Goal: Task Accomplishment & Management: Use online tool/utility

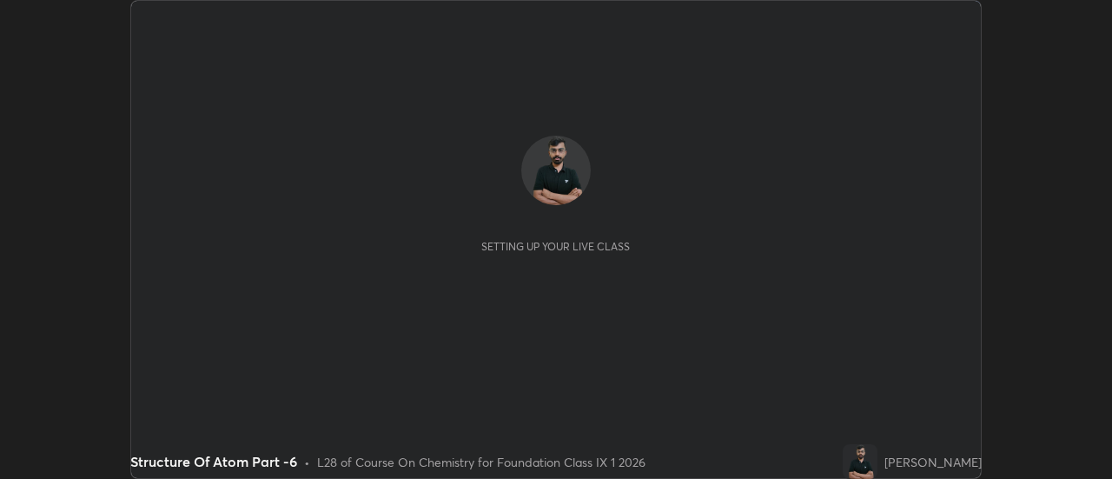
scroll to position [479, 1111]
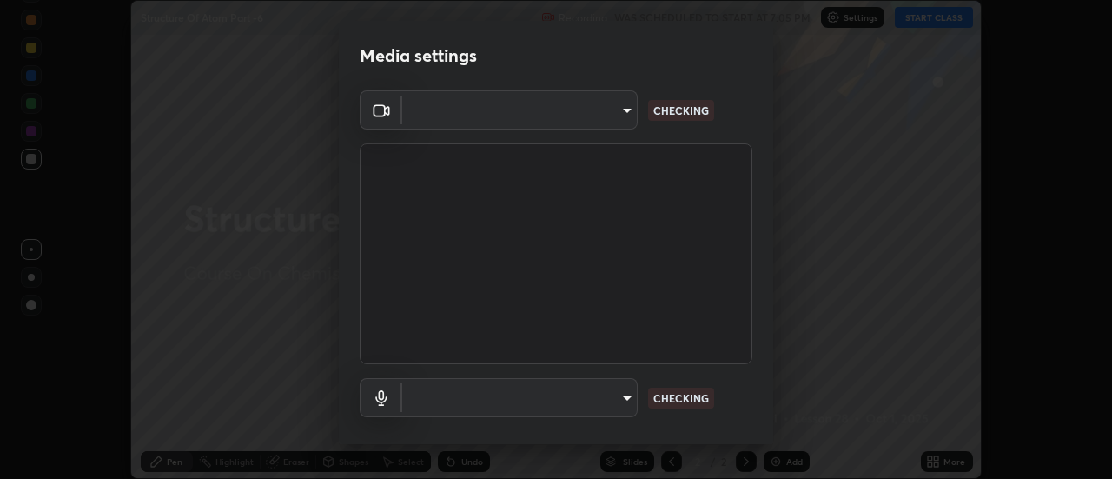
type input "4eebad9fb2b760257747d3faba0537f77ebfd590b97cb0ff6e10e17389be776b"
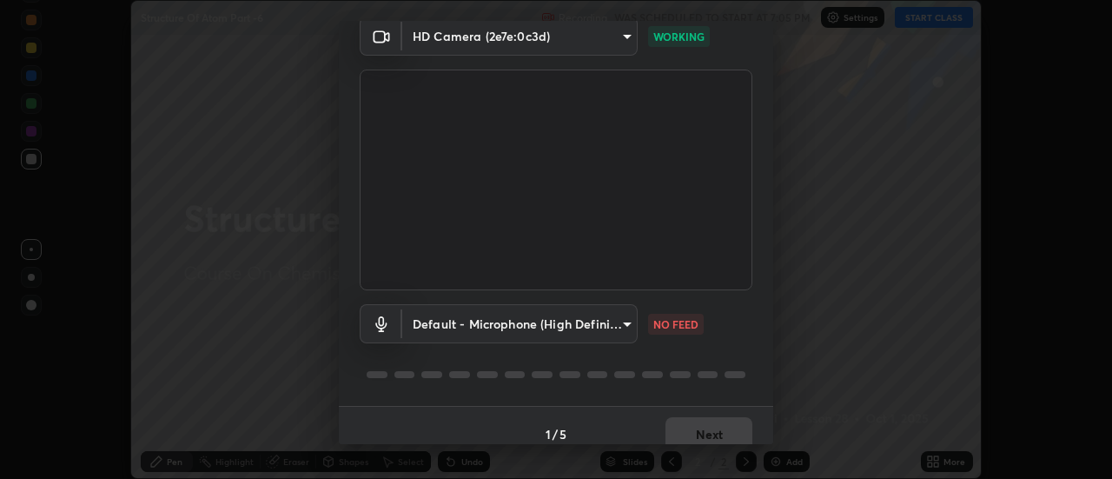
scroll to position [91, 0]
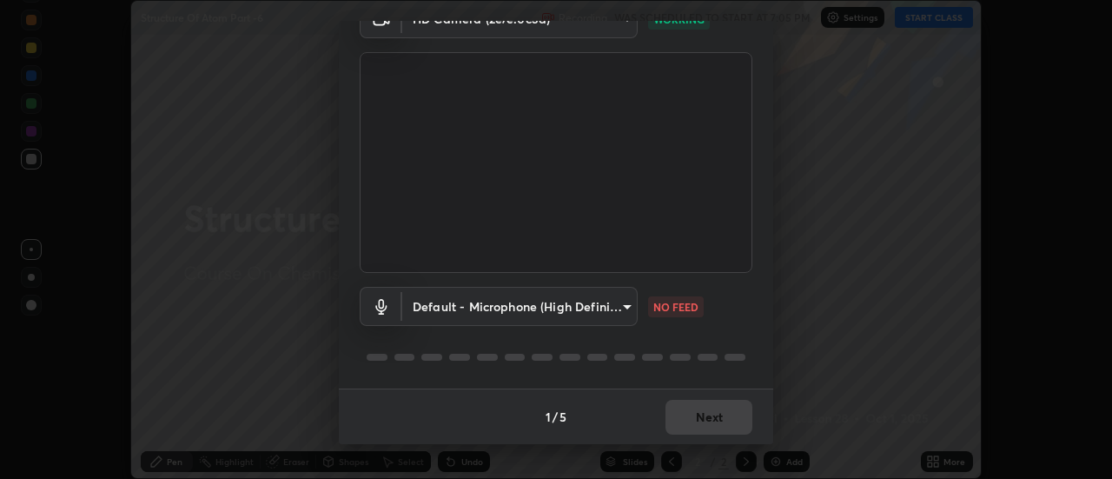
click at [571, 319] on body "Erase all Structure Of Atom Part -6 Recording WAS SCHEDULED TO START AT 7:05 PM…" at bounding box center [556, 239] width 1112 height 479
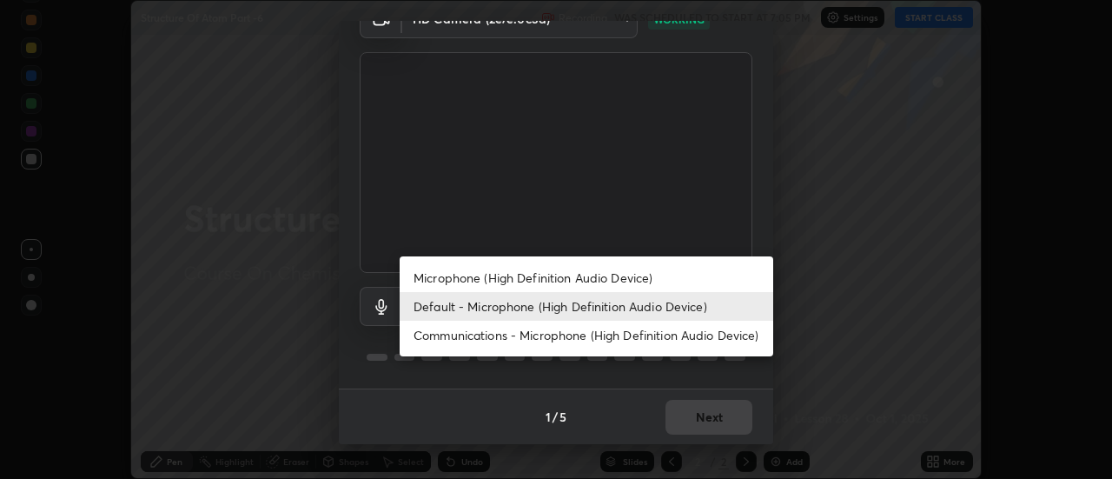
click at [447, 284] on li "Microphone (High Definition Audio Device)" at bounding box center [587, 277] width 374 height 29
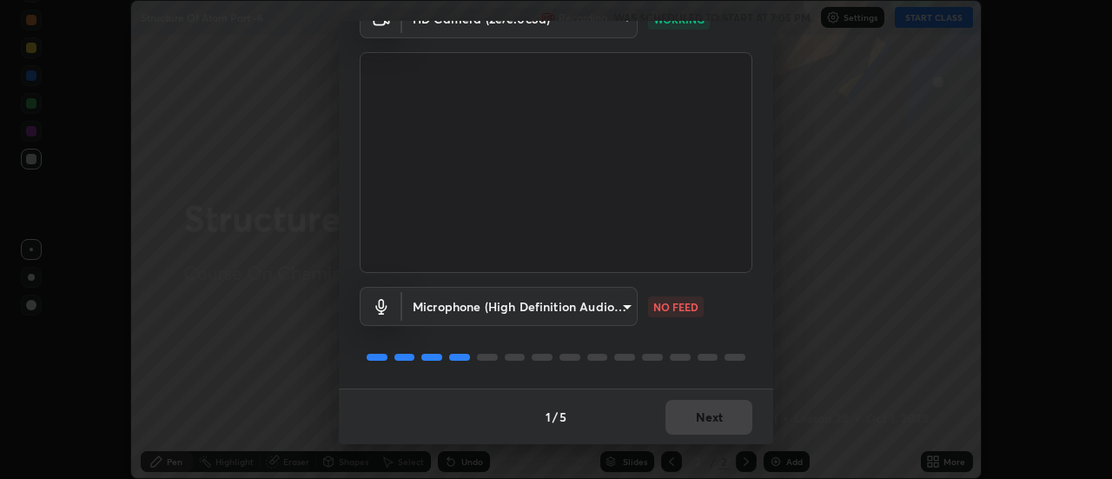
click at [429, 311] on body "Erase all Structure Of Atom Part -6 Recording WAS SCHEDULED TO START AT 7:05 PM…" at bounding box center [556, 239] width 1112 height 479
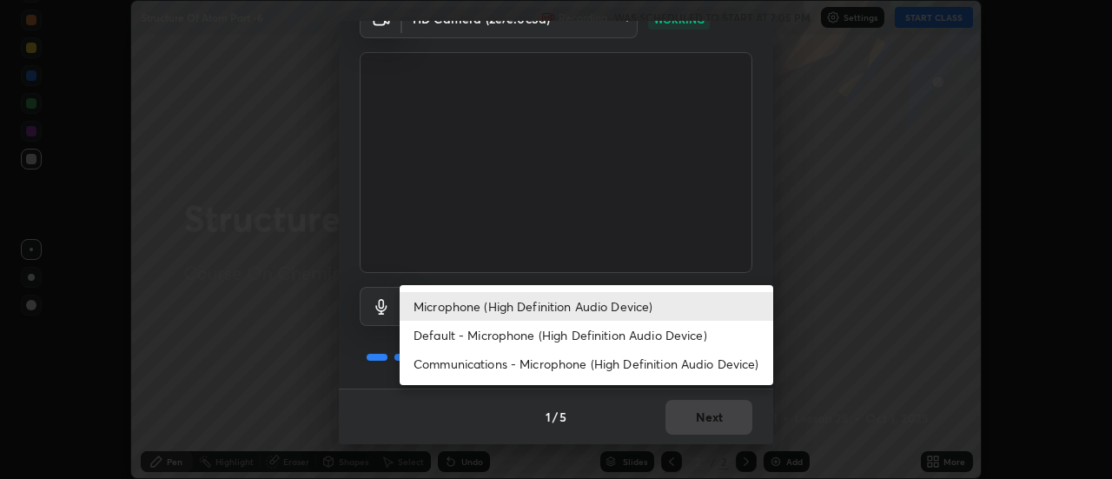
click at [438, 337] on li "Default - Microphone (High Definition Audio Device)" at bounding box center [587, 335] width 374 height 29
type input "default"
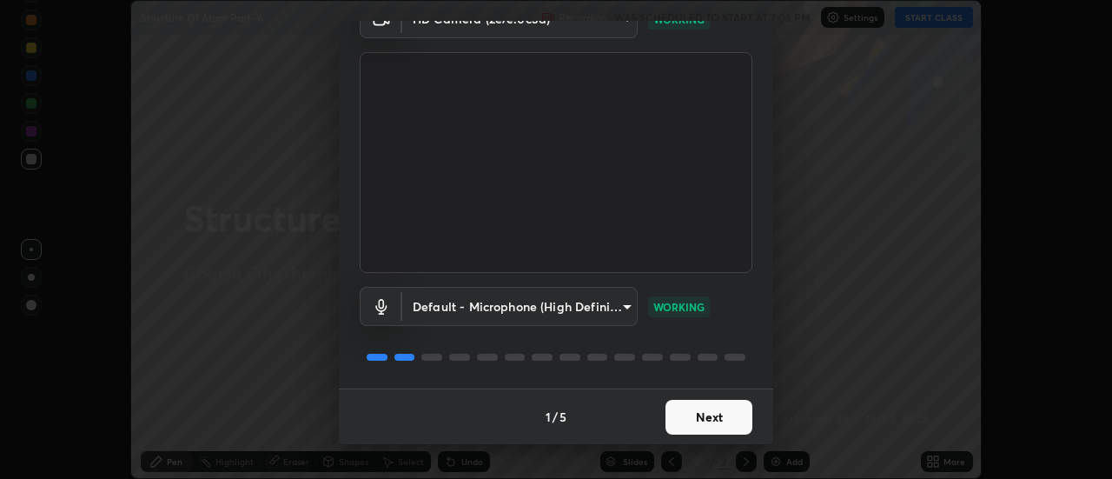
click at [678, 415] on button "Next" at bounding box center [709, 417] width 87 height 35
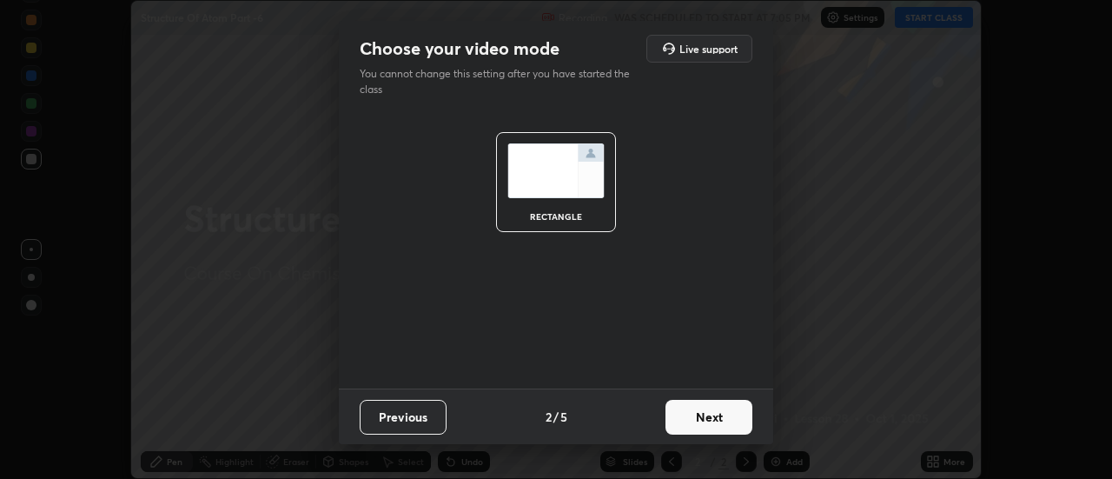
scroll to position [0, 0]
click at [696, 421] on button "Next" at bounding box center [709, 417] width 87 height 35
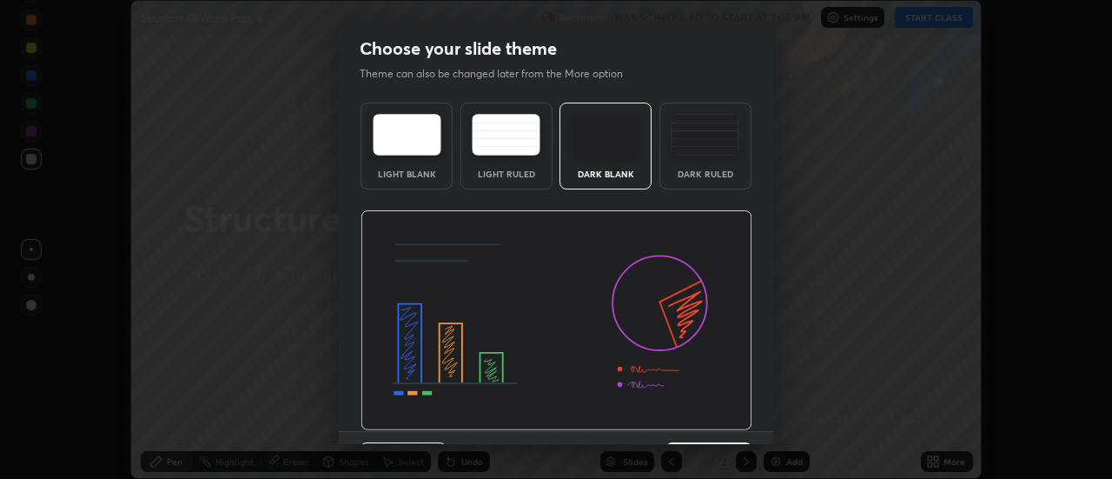
scroll to position [43, 0]
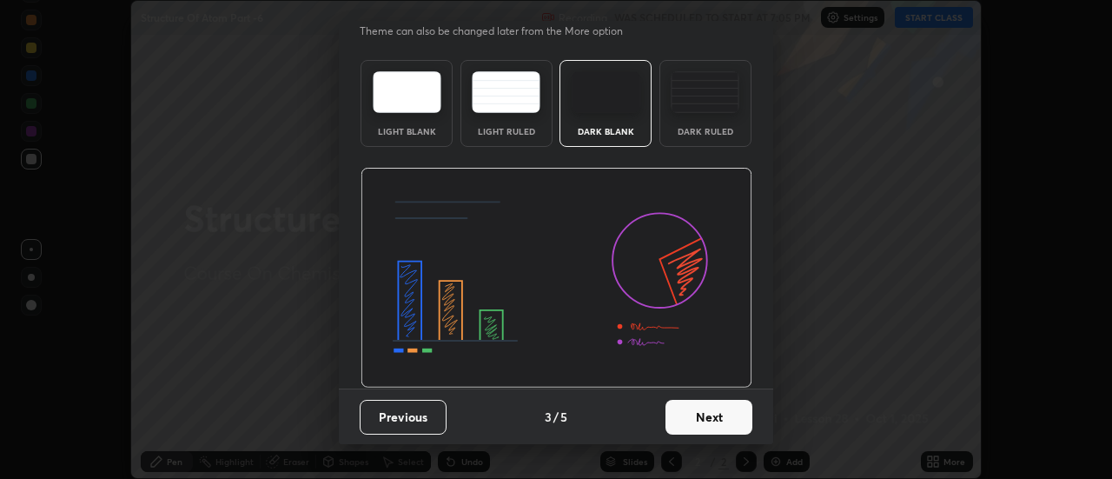
click at [713, 420] on button "Next" at bounding box center [709, 417] width 87 height 35
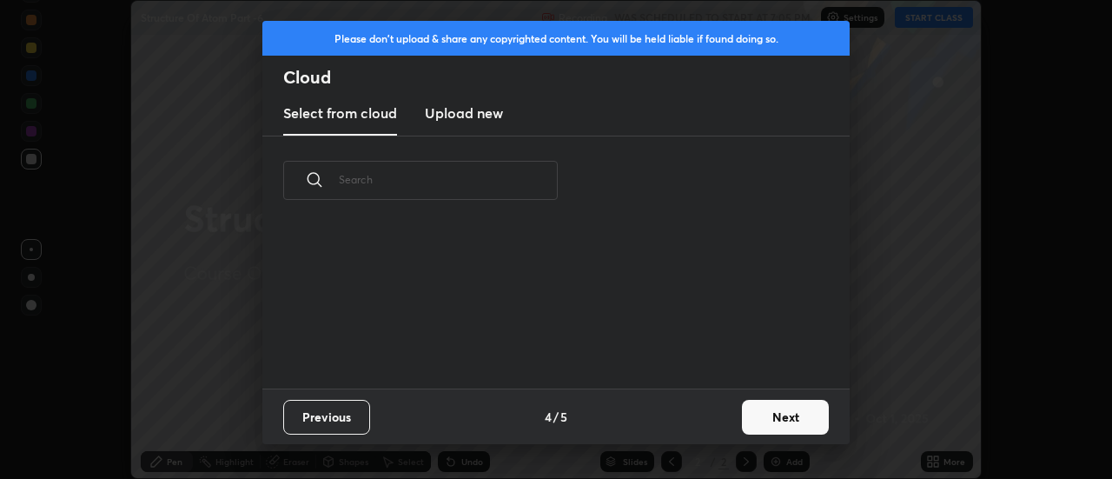
scroll to position [0, 0]
click at [766, 424] on button "Next" at bounding box center [785, 417] width 87 height 35
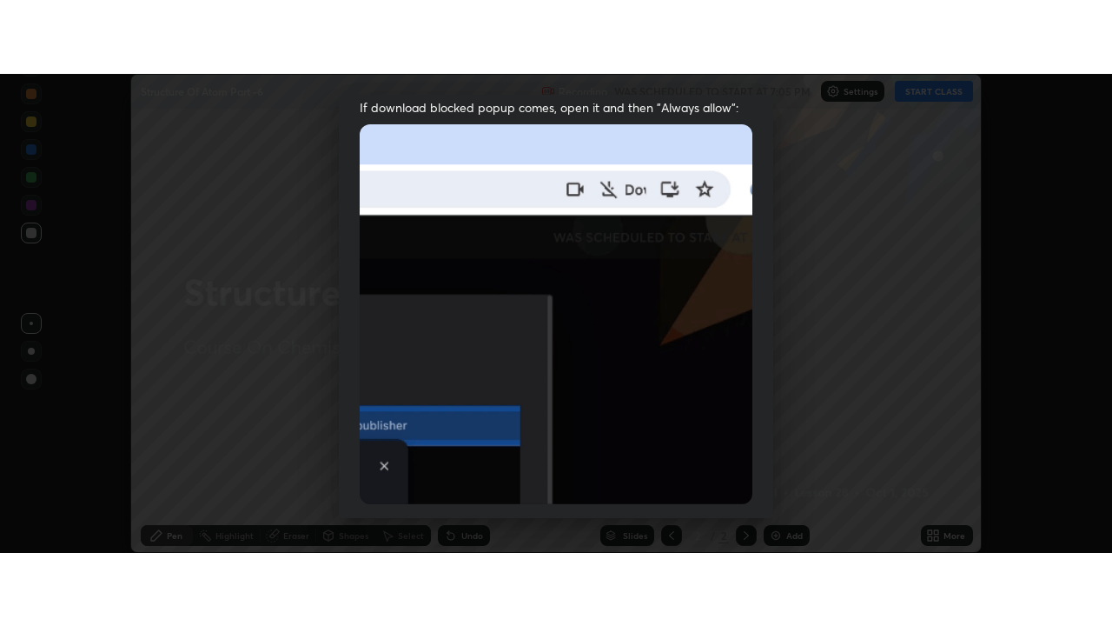
scroll to position [446, 0]
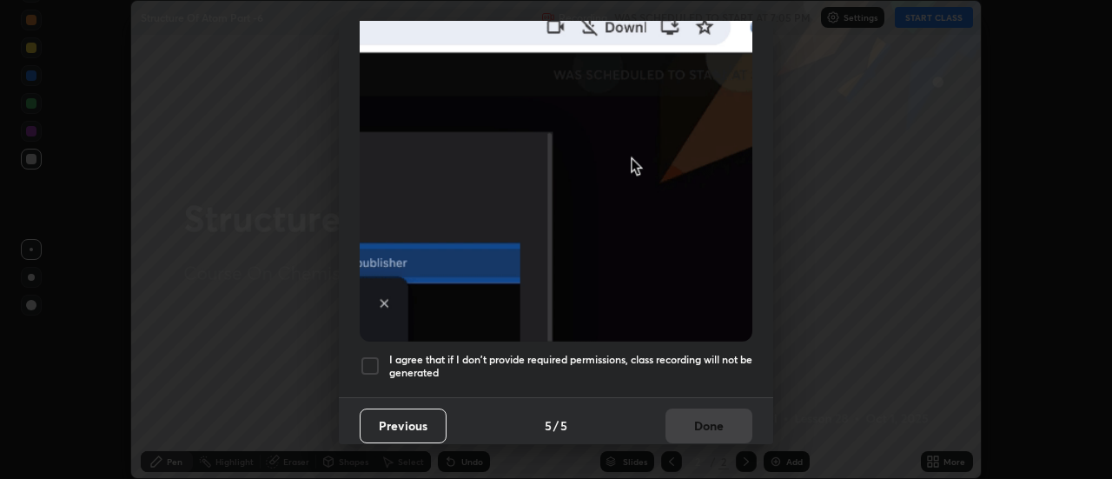
click at [365, 360] on div at bounding box center [370, 365] width 21 height 21
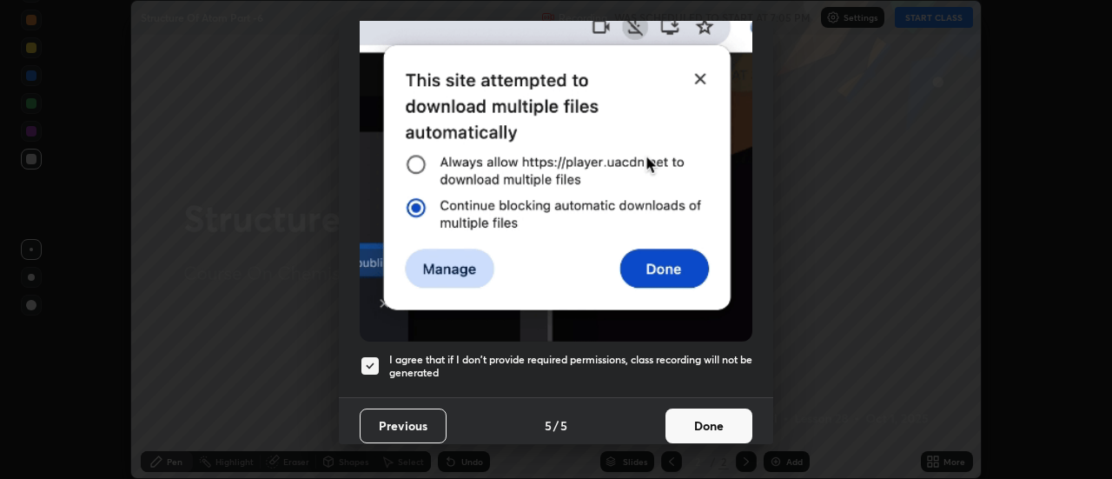
click at [681, 426] on button "Done" at bounding box center [709, 425] width 87 height 35
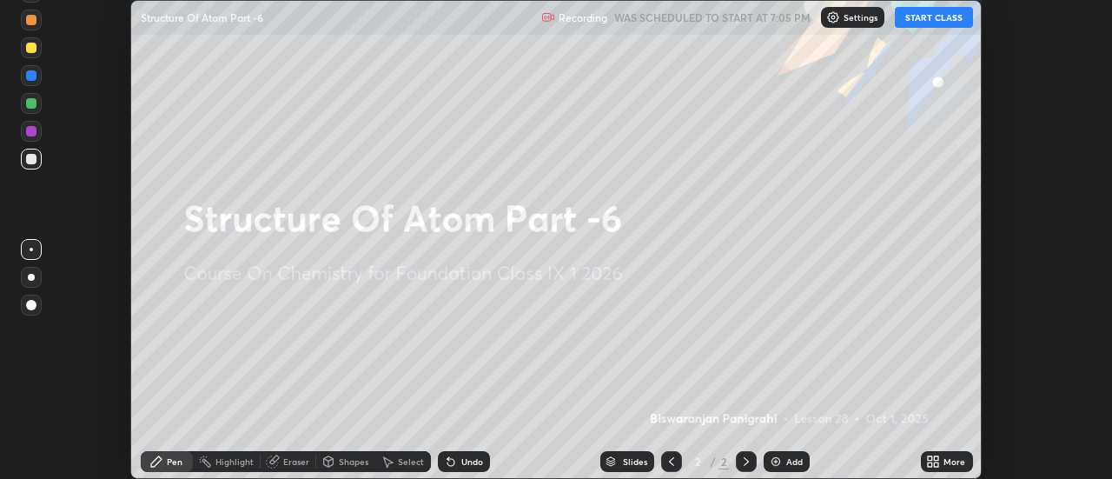
click at [930, 464] on icon at bounding box center [930, 464] width 4 height 4
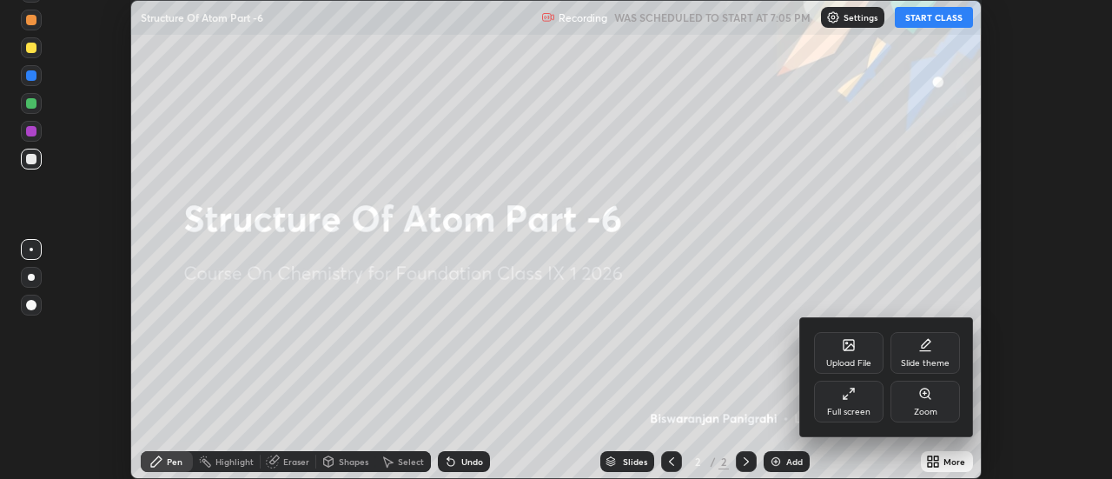
click at [855, 399] on icon at bounding box center [849, 394] width 14 height 14
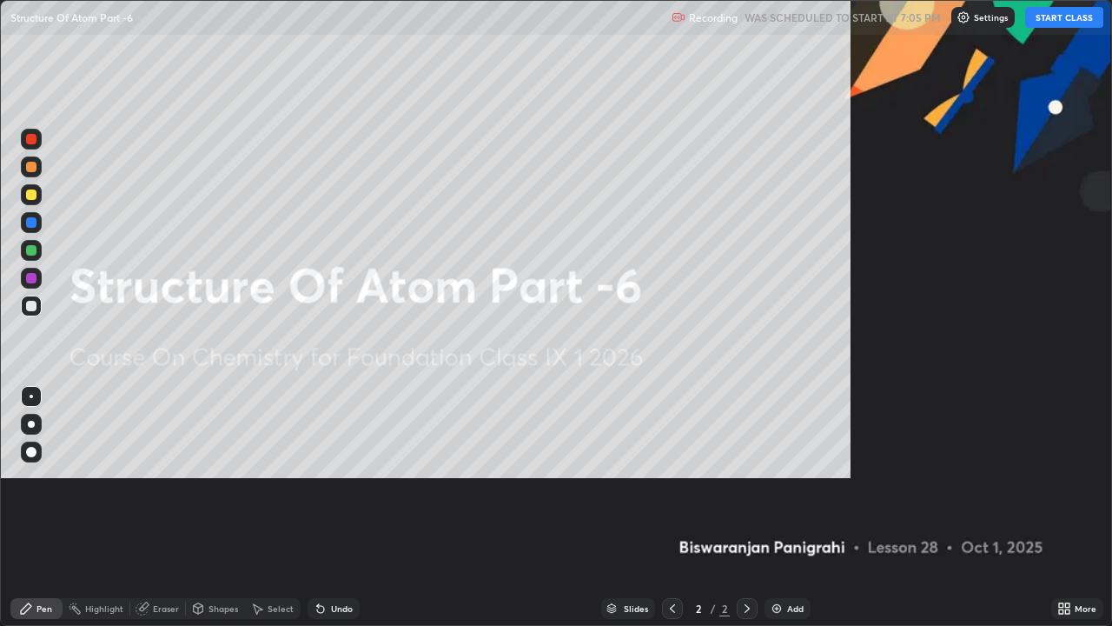
scroll to position [626, 1112]
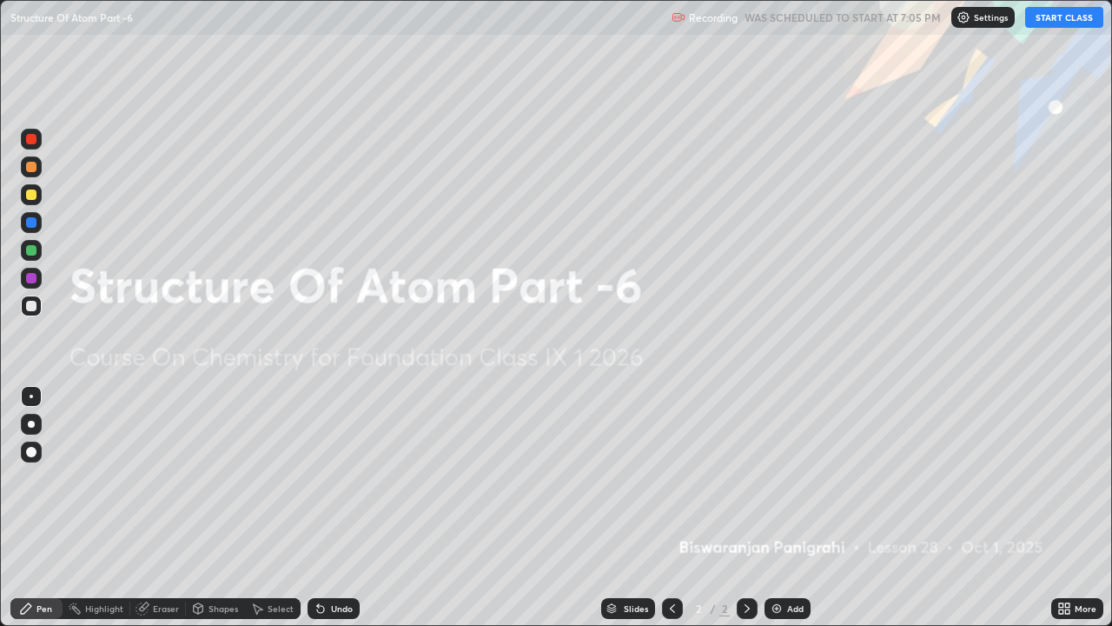
click at [773, 478] on div "Add" at bounding box center [788, 608] width 46 height 21
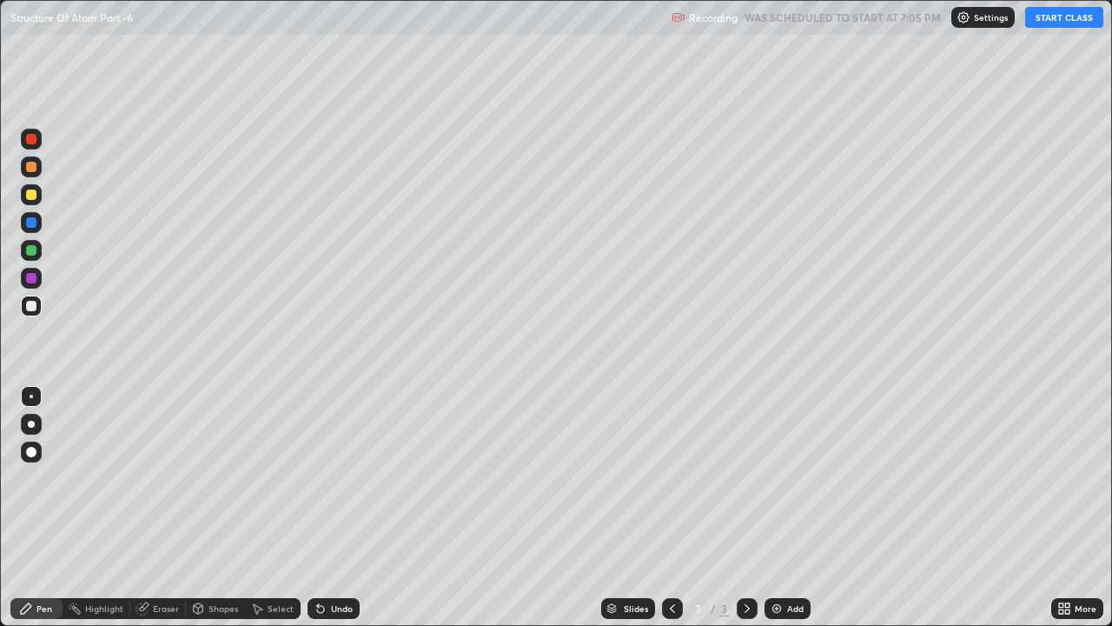
click at [1049, 23] on button "START CLASS" at bounding box center [1064, 17] width 78 height 21
click at [32, 427] on div at bounding box center [31, 424] width 7 height 7
click at [36, 171] on div at bounding box center [31, 166] width 21 height 21
click at [28, 196] on div at bounding box center [31, 194] width 10 height 10
click at [30, 308] on div at bounding box center [31, 306] width 10 height 10
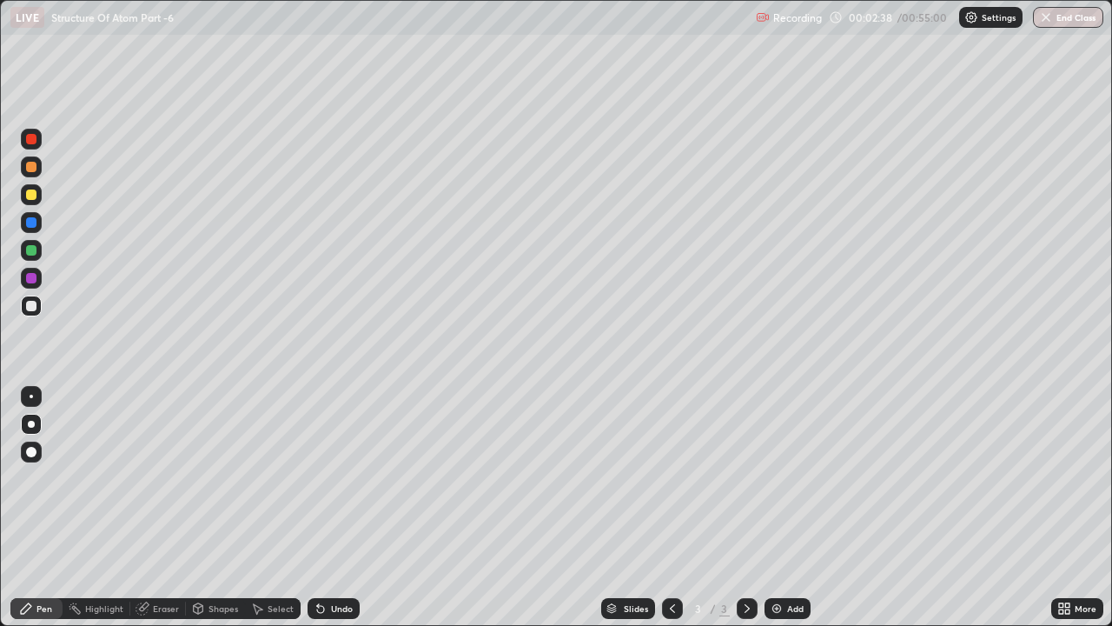
click at [32, 254] on div at bounding box center [31, 250] width 10 height 10
click at [318, 478] on icon at bounding box center [320, 609] width 7 height 7
click at [33, 196] on div at bounding box center [31, 194] width 10 height 10
click at [30, 308] on div at bounding box center [31, 306] width 10 height 10
click at [32, 195] on div at bounding box center [31, 194] width 10 height 10
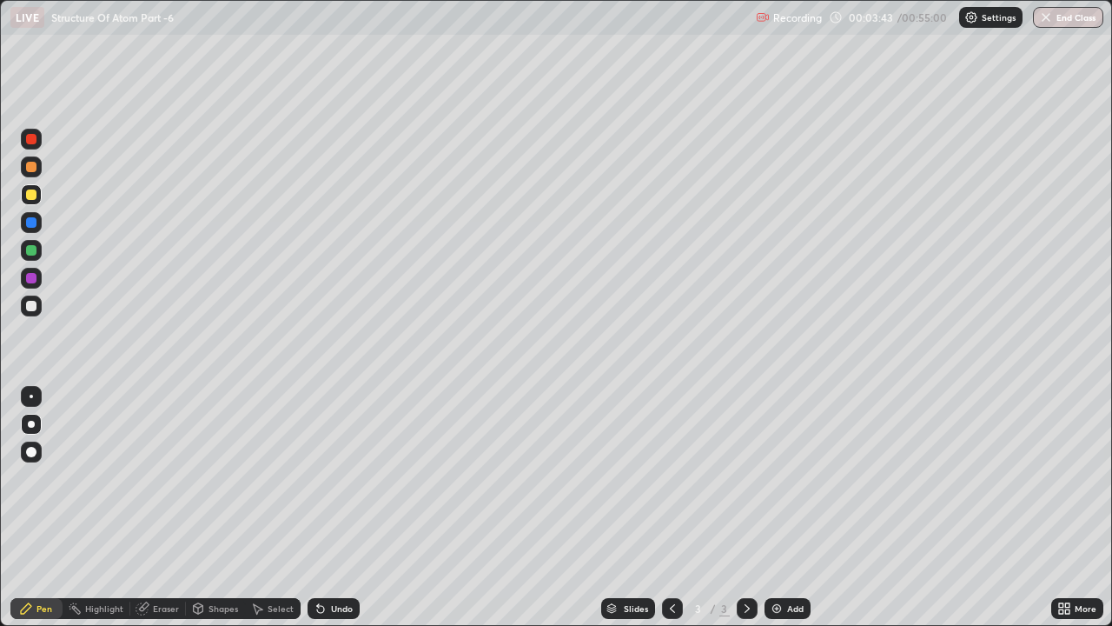
click at [33, 256] on div at bounding box center [31, 250] width 21 height 21
click at [326, 478] on div "Undo" at bounding box center [334, 608] width 52 height 21
click at [340, 478] on div "Undo" at bounding box center [342, 608] width 22 height 9
click at [335, 478] on div "Undo" at bounding box center [342, 608] width 22 height 9
click at [39, 314] on div at bounding box center [31, 305] width 21 height 21
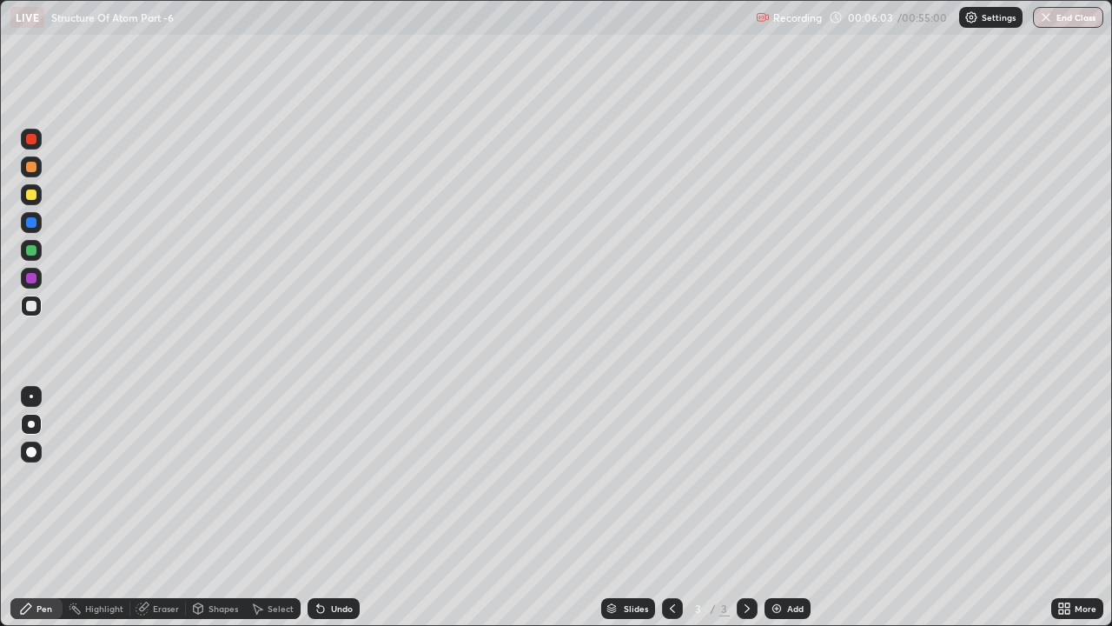
click at [348, 478] on div "Undo" at bounding box center [342, 608] width 22 height 9
click at [35, 195] on div at bounding box center [31, 194] width 10 height 10
click at [342, 478] on div "Undo" at bounding box center [342, 608] width 22 height 9
click at [772, 478] on img at bounding box center [777, 608] width 14 height 14
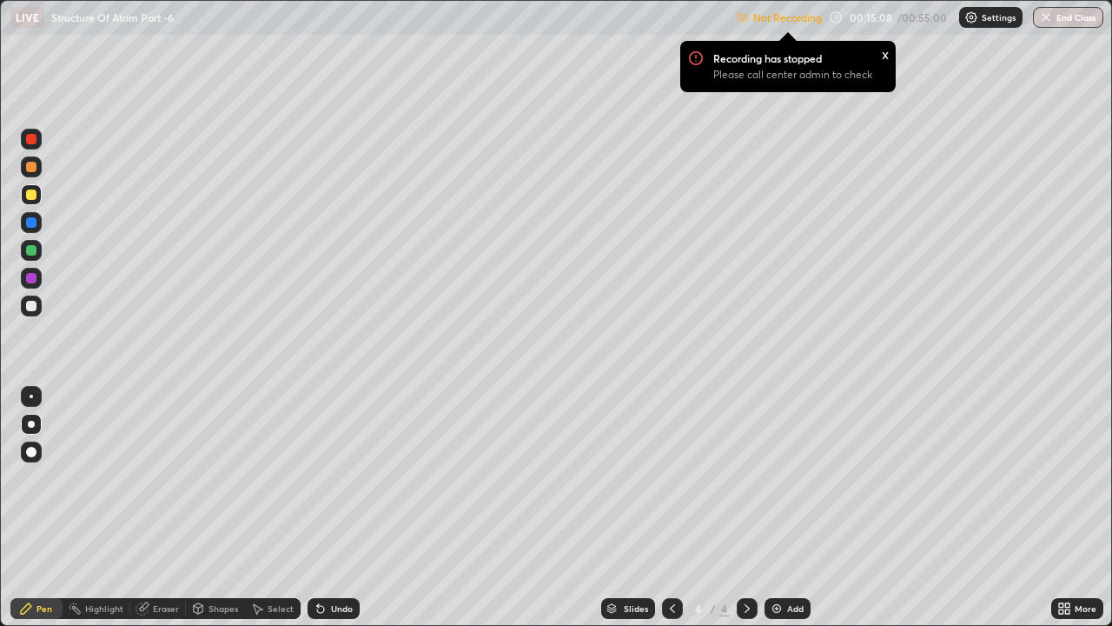
click at [972, 19] on img at bounding box center [971, 17] width 14 height 14
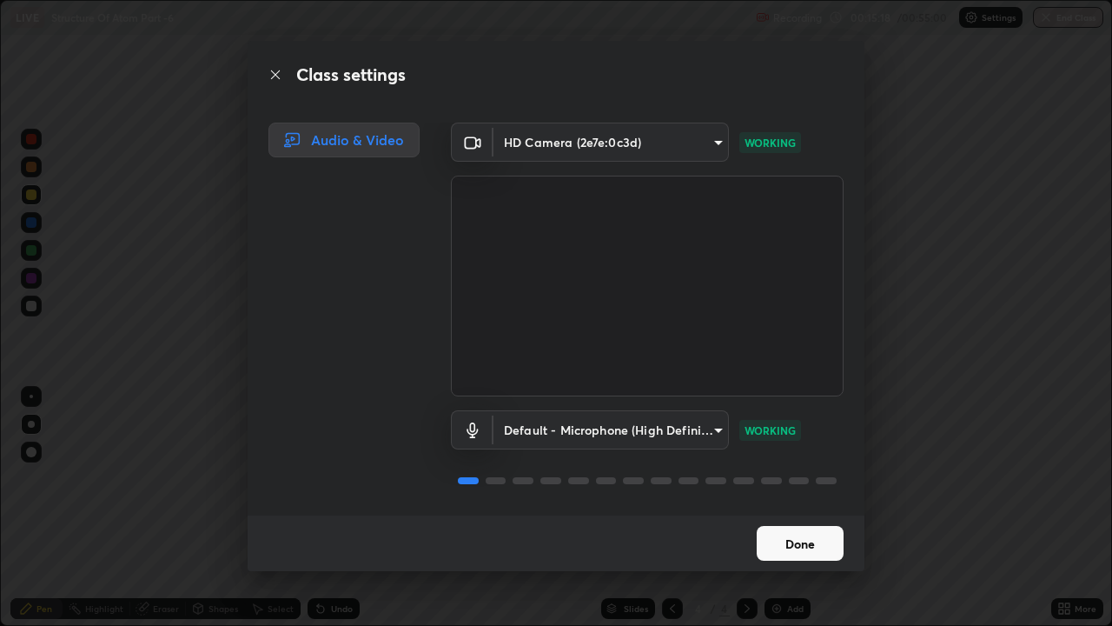
click at [808, 478] on button "Done" at bounding box center [800, 543] width 87 height 35
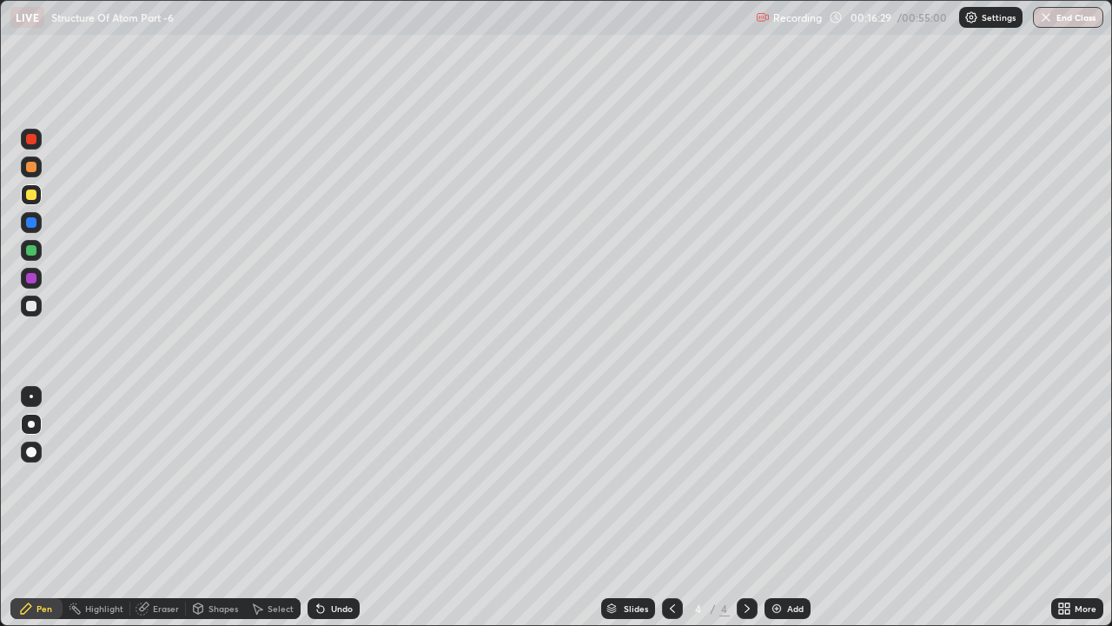
click at [31, 173] on div at bounding box center [31, 166] width 21 height 21
click at [28, 199] on div at bounding box center [31, 194] width 10 height 10
click at [670, 478] on icon at bounding box center [672, 608] width 5 height 9
click at [747, 478] on icon at bounding box center [747, 608] width 14 height 14
click at [39, 165] on div at bounding box center [31, 166] width 21 height 21
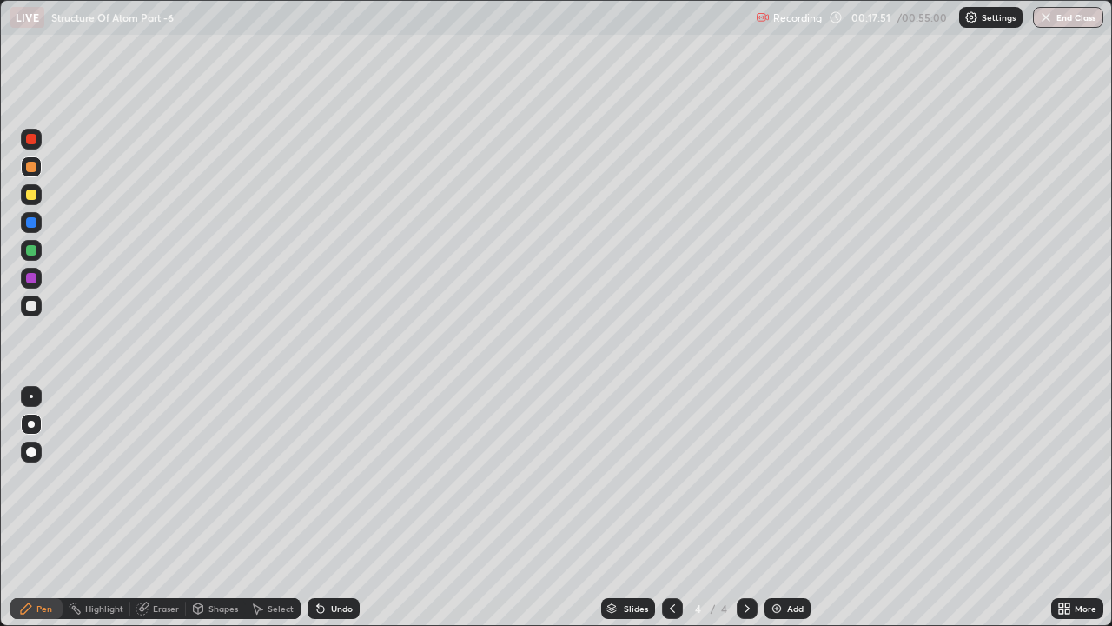
click at [41, 312] on div at bounding box center [31, 306] width 21 height 28
click at [335, 478] on div "Undo" at bounding box center [342, 608] width 22 height 9
click at [30, 197] on div at bounding box center [31, 194] width 10 height 10
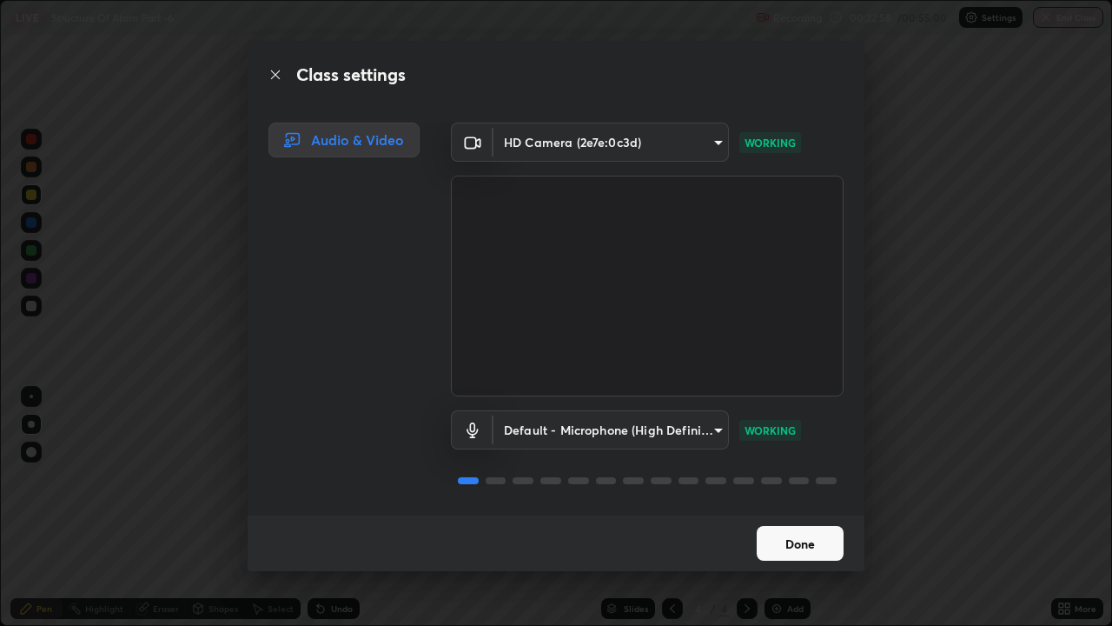
click at [777, 478] on button "Done" at bounding box center [800, 543] width 87 height 35
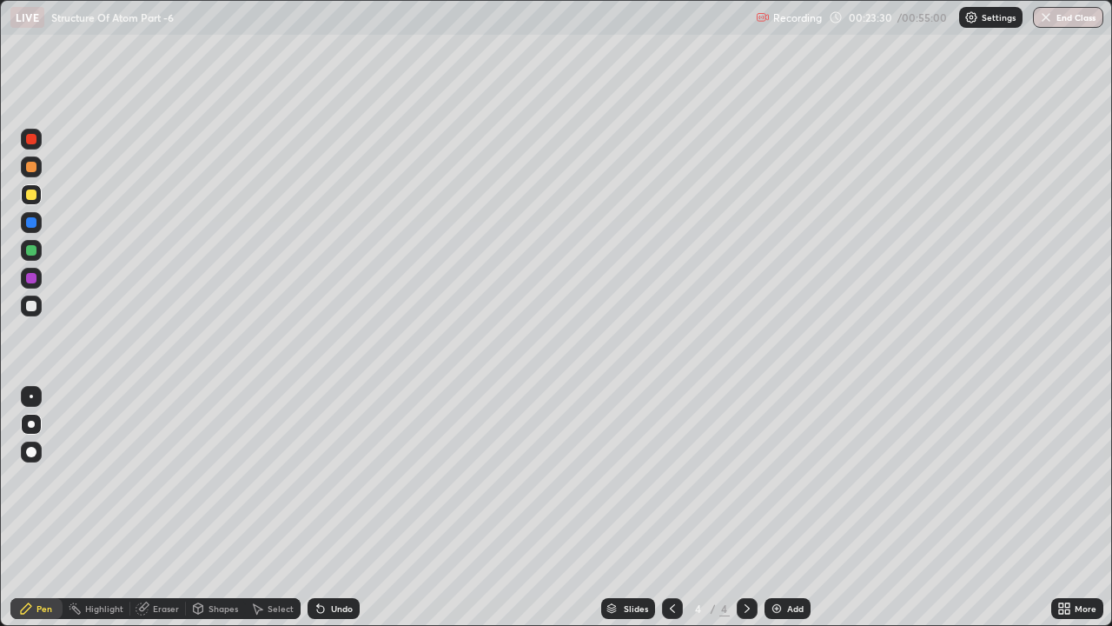
click at [36, 310] on div at bounding box center [31, 305] width 21 height 21
click at [774, 478] on img at bounding box center [777, 608] width 14 height 14
click at [339, 478] on div "Undo" at bounding box center [342, 608] width 22 height 9
click at [337, 478] on div "Undo" at bounding box center [342, 608] width 22 height 9
click at [36, 196] on div at bounding box center [31, 194] width 10 height 10
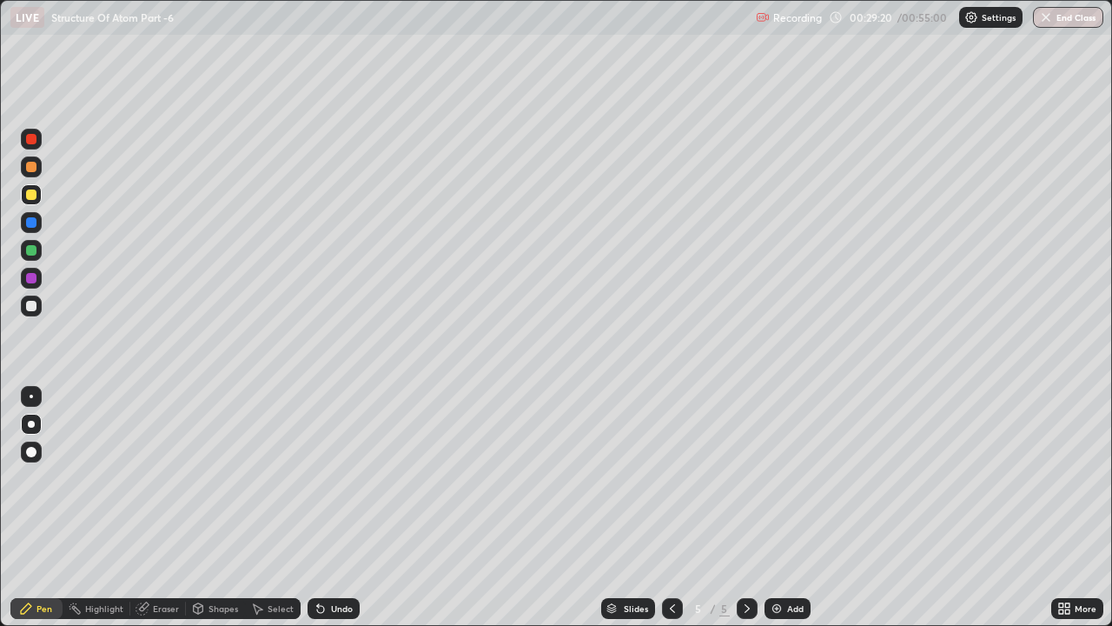
click at [34, 310] on div at bounding box center [31, 306] width 10 height 10
click at [31, 279] on div at bounding box center [31, 278] width 10 height 10
click at [34, 250] on div at bounding box center [31, 250] width 10 height 10
click at [36, 315] on div at bounding box center [31, 305] width 21 height 21
click at [35, 197] on div at bounding box center [31, 194] width 10 height 10
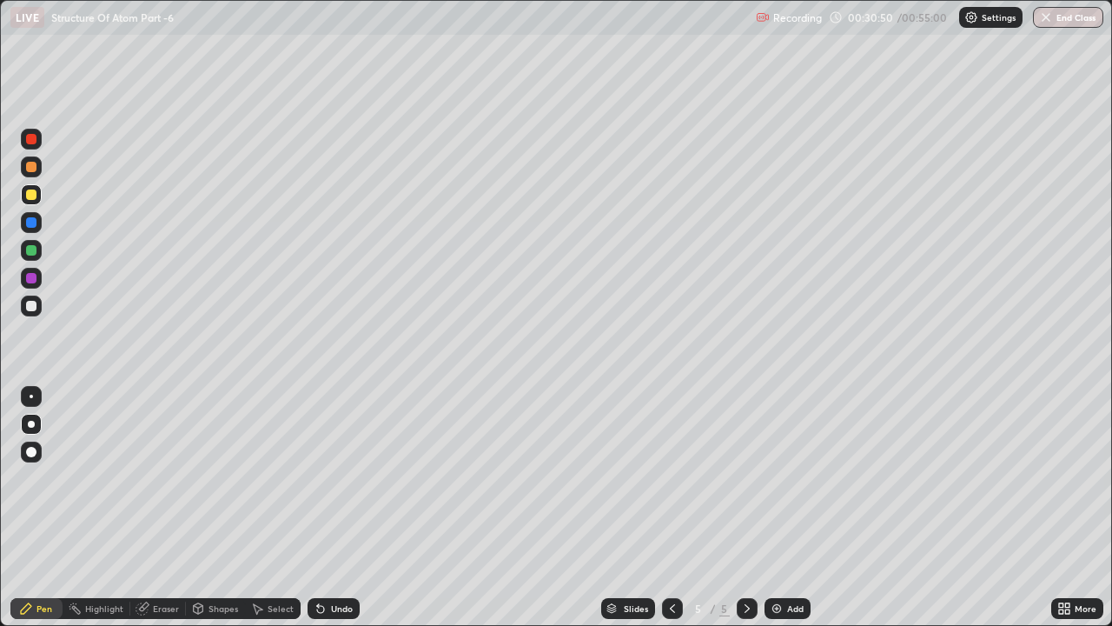
click at [39, 307] on div at bounding box center [31, 305] width 21 height 21
click at [39, 276] on div at bounding box center [31, 278] width 21 height 21
click at [353, 478] on div "Undo" at bounding box center [334, 608] width 52 height 21
click at [38, 307] on div at bounding box center [31, 305] width 21 height 21
click at [32, 250] on div at bounding box center [31, 250] width 10 height 10
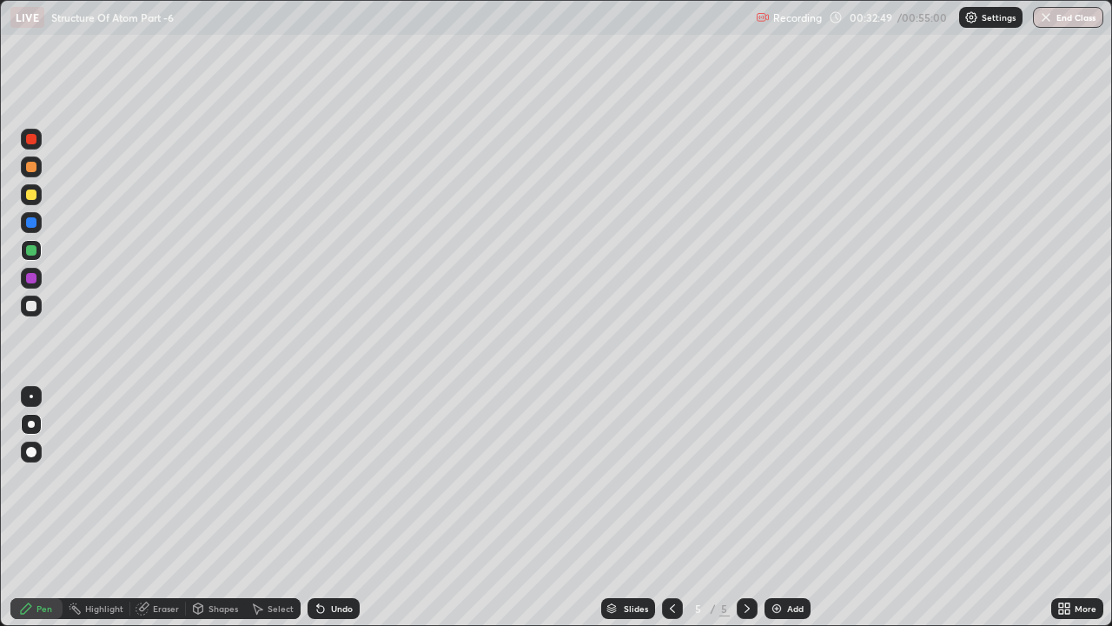
click at [341, 478] on div "Undo" at bounding box center [342, 608] width 22 height 9
click at [33, 310] on div at bounding box center [31, 306] width 10 height 10
click at [787, 478] on div "Add" at bounding box center [795, 608] width 17 height 9
click at [33, 307] on div at bounding box center [31, 306] width 10 height 10
click at [30, 257] on div at bounding box center [31, 250] width 21 height 21
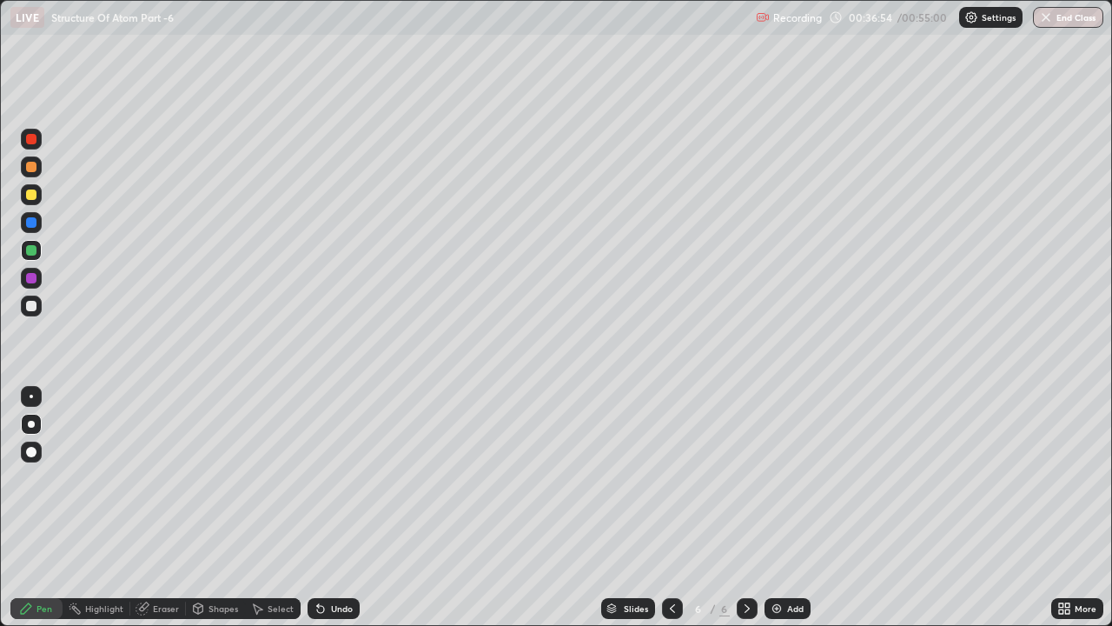
click at [33, 198] on div at bounding box center [31, 194] width 10 height 10
click at [31, 307] on div at bounding box center [31, 306] width 10 height 10
click at [335, 478] on div "Undo" at bounding box center [334, 608] width 52 height 21
click at [331, 478] on div "Undo" at bounding box center [334, 608] width 52 height 21
click at [31, 167] on div at bounding box center [31, 167] width 10 height 10
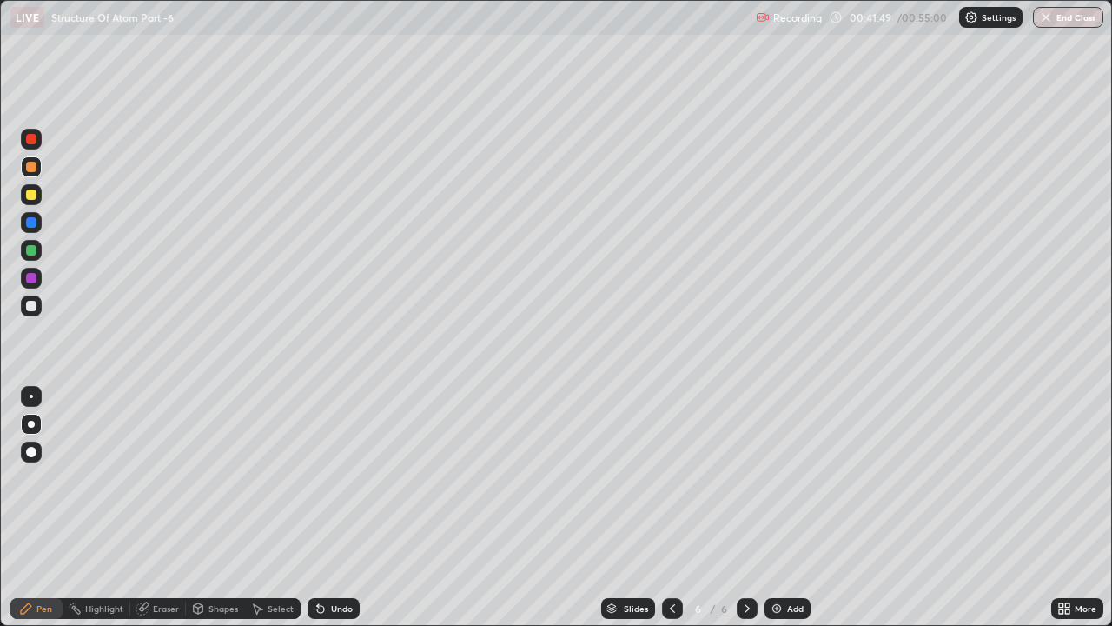
click at [43, 308] on div at bounding box center [31, 306] width 28 height 28
click at [341, 478] on div "Undo" at bounding box center [342, 608] width 22 height 9
click at [345, 478] on div "Undo" at bounding box center [334, 608] width 52 height 21
click at [337, 478] on div "Undo" at bounding box center [342, 608] width 22 height 9
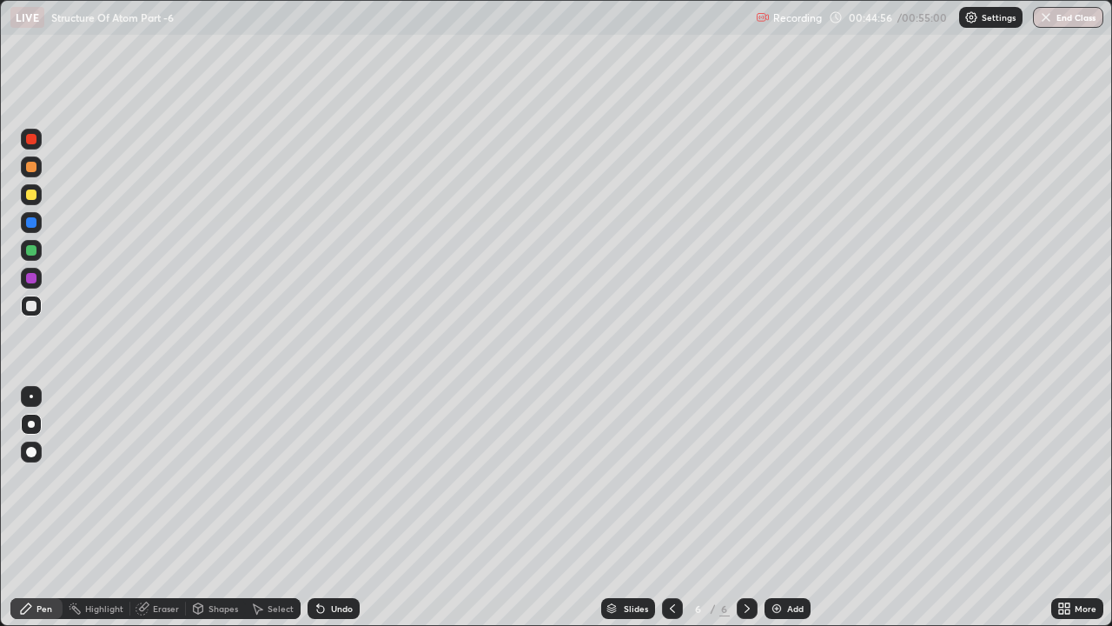
click at [771, 478] on img at bounding box center [777, 608] width 14 height 14
click at [317, 478] on icon at bounding box center [320, 609] width 7 height 7
click at [321, 478] on icon at bounding box center [320, 609] width 7 height 7
click at [324, 478] on icon at bounding box center [321, 608] width 14 height 14
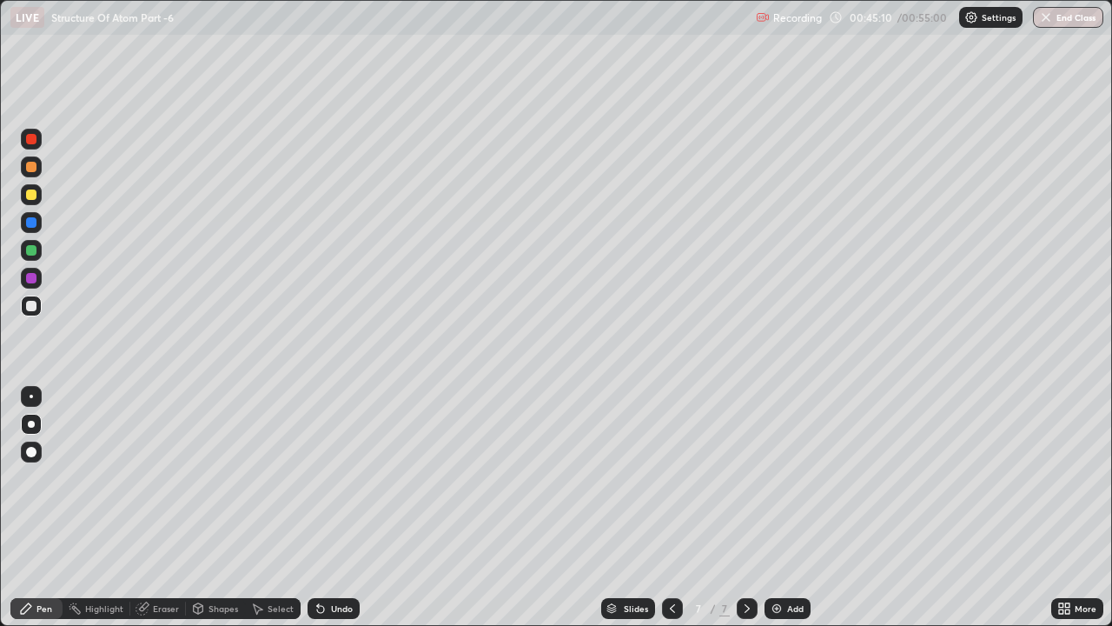
click at [324, 478] on icon at bounding box center [321, 608] width 14 height 14
click at [321, 478] on icon at bounding box center [321, 608] width 14 height 14
click at [1089, 19] on button "End Class" at bounding box center [1068, 17] width 70 height 21
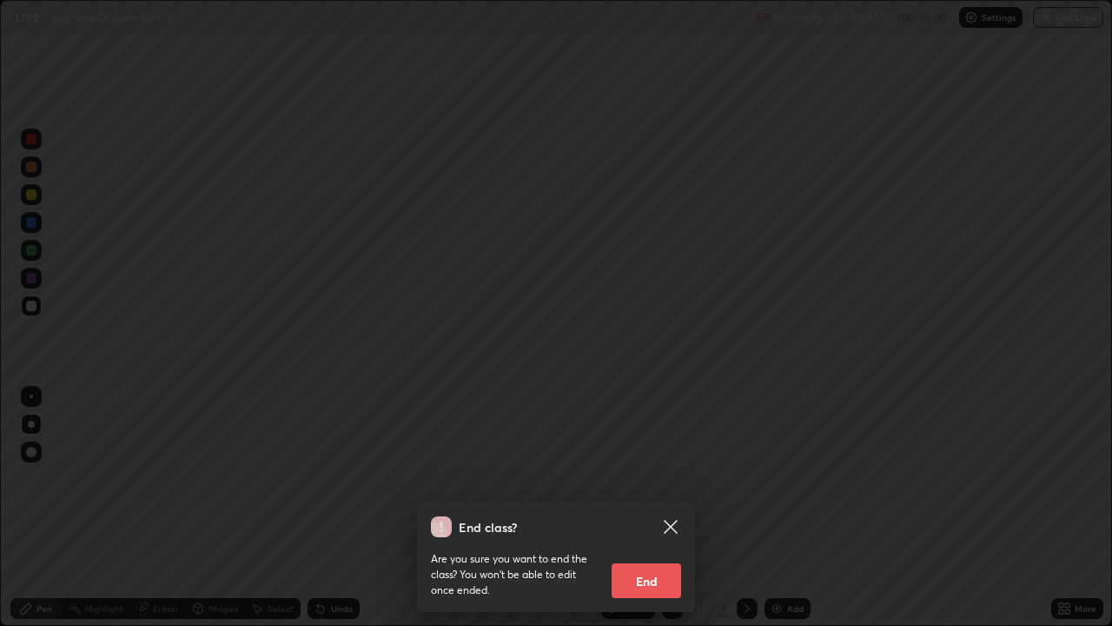
click at [653, 478] on button "End" at bounding box center [647, 580] width 70 height 35
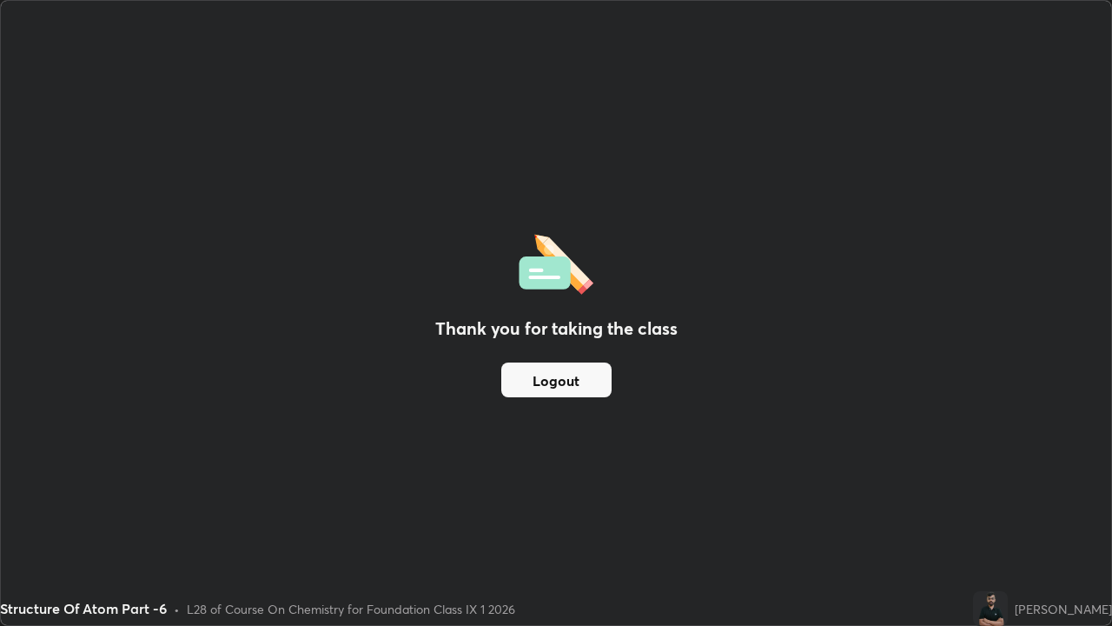
click at [587, 385] on button "Logout" at bounding box center [556, 379] width 110 height 35
